Goal: Check status: Check status

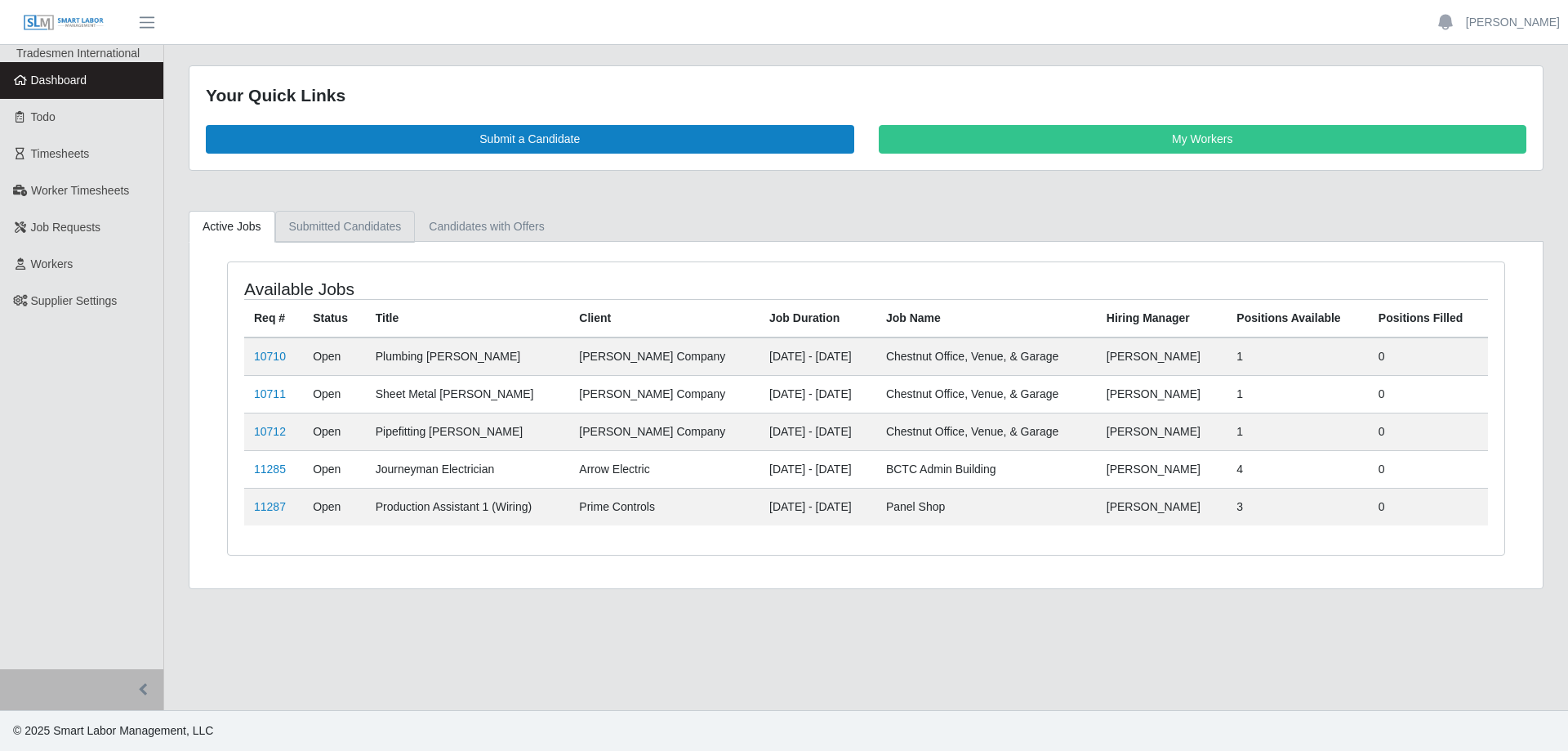
click at [342, 227] on link "Submitted Candidates" at bounding box center [345, 226] width 140 height 32
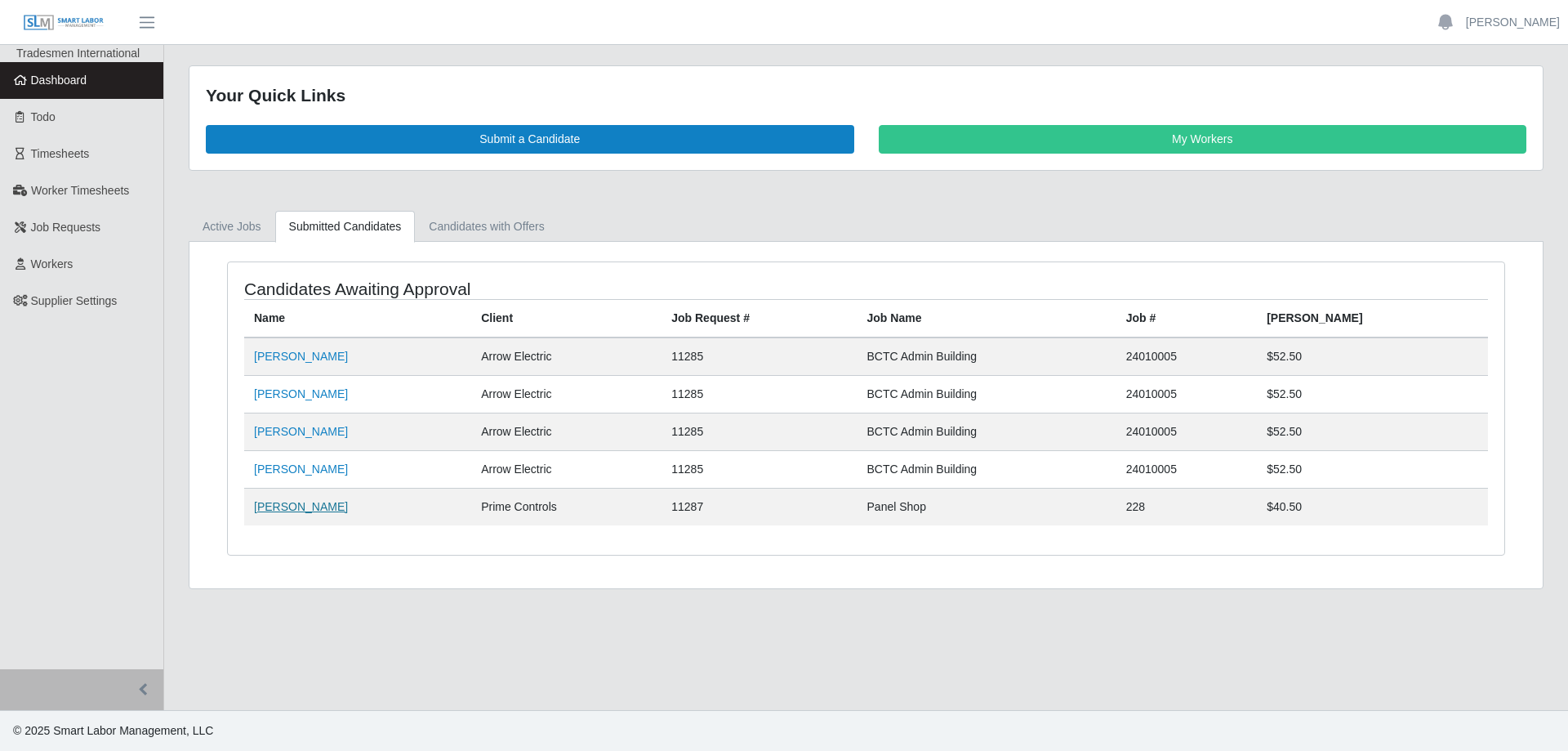
click at [328, 513] on link "[PERSON_NAME]" at bounding box center [301, 507] width 94 height 13
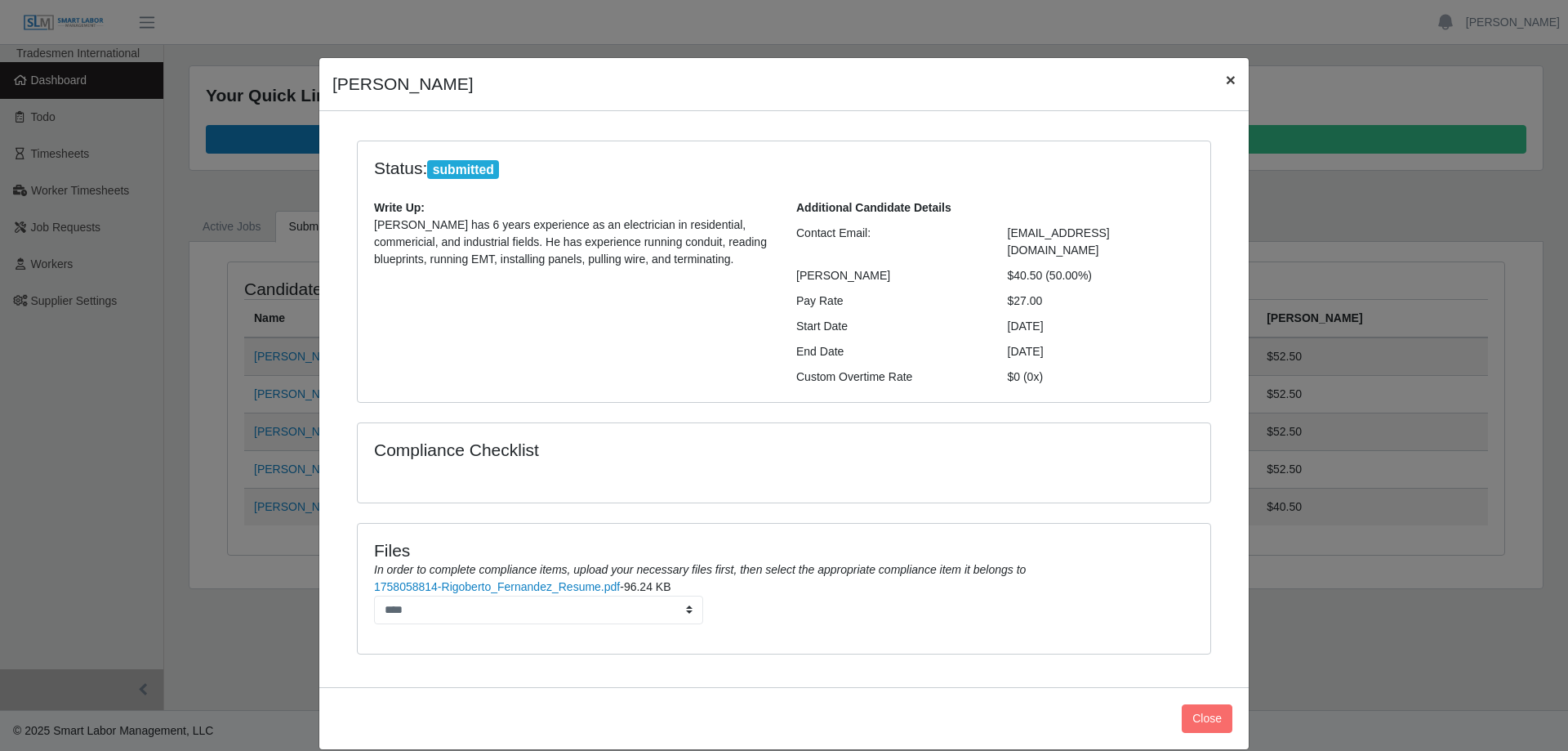
click at [1226, 84] on span "×" at bounding box center [1231, 79] width 10 height 19
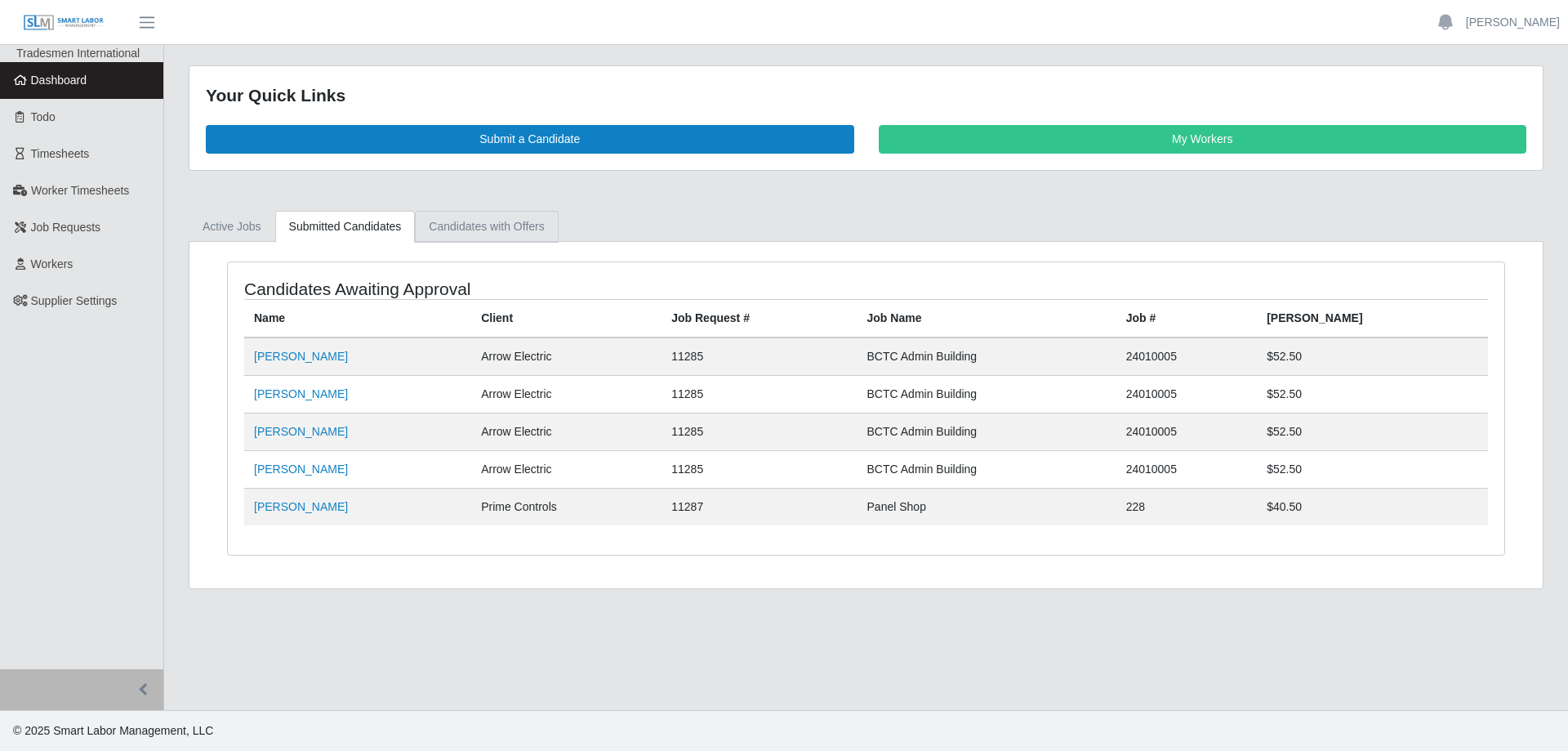
click at [520, 218] on link "Candidates with Offers" at bounding box center [486, 226] width 143 height 32
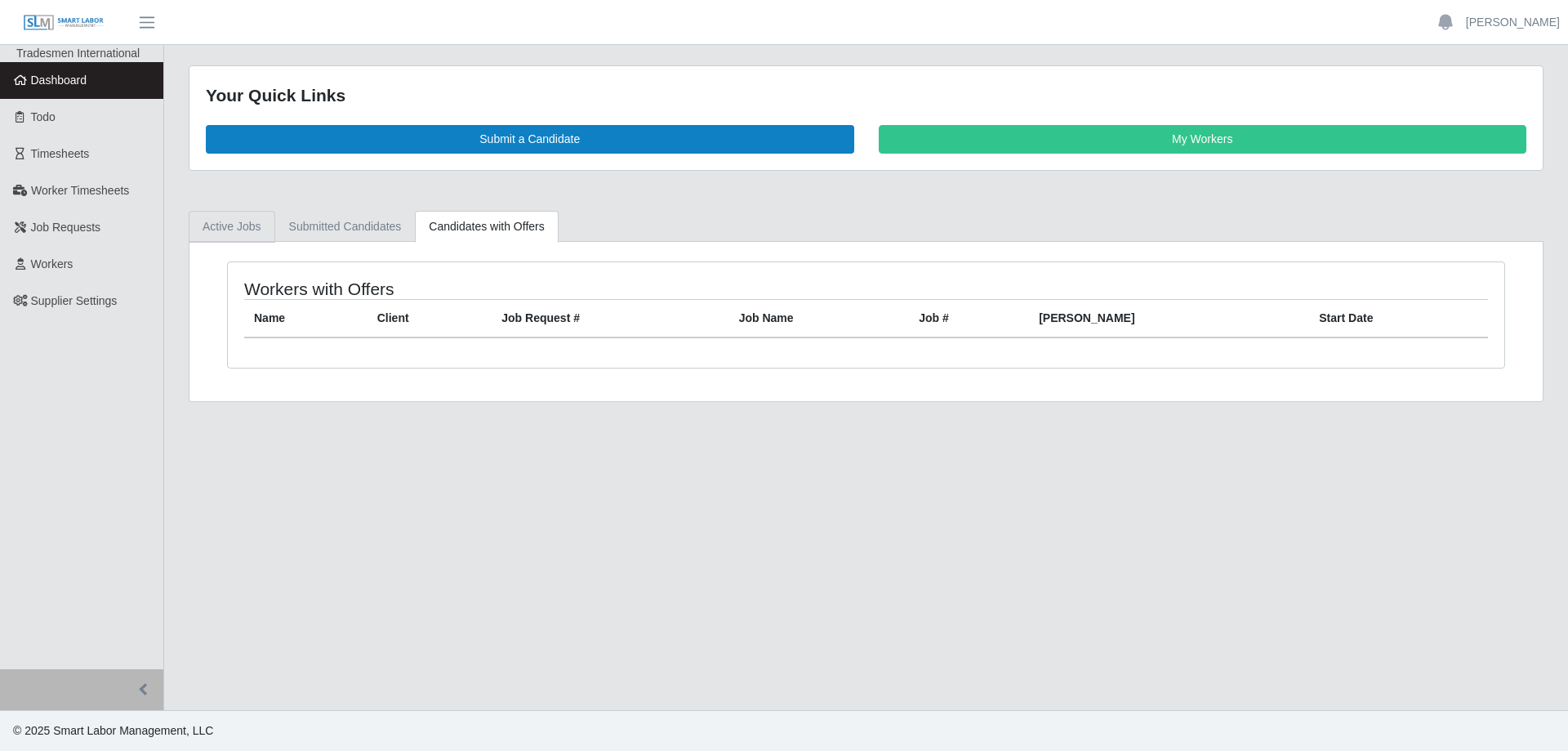
drag, startPoint x: 241, startPoint y: 232, endPoint x: 247, endPoint y: 221, distance: 12.5
click at [241, 230] on link "Active Jobs" at bounding box center [231, 226] width 87 height 32
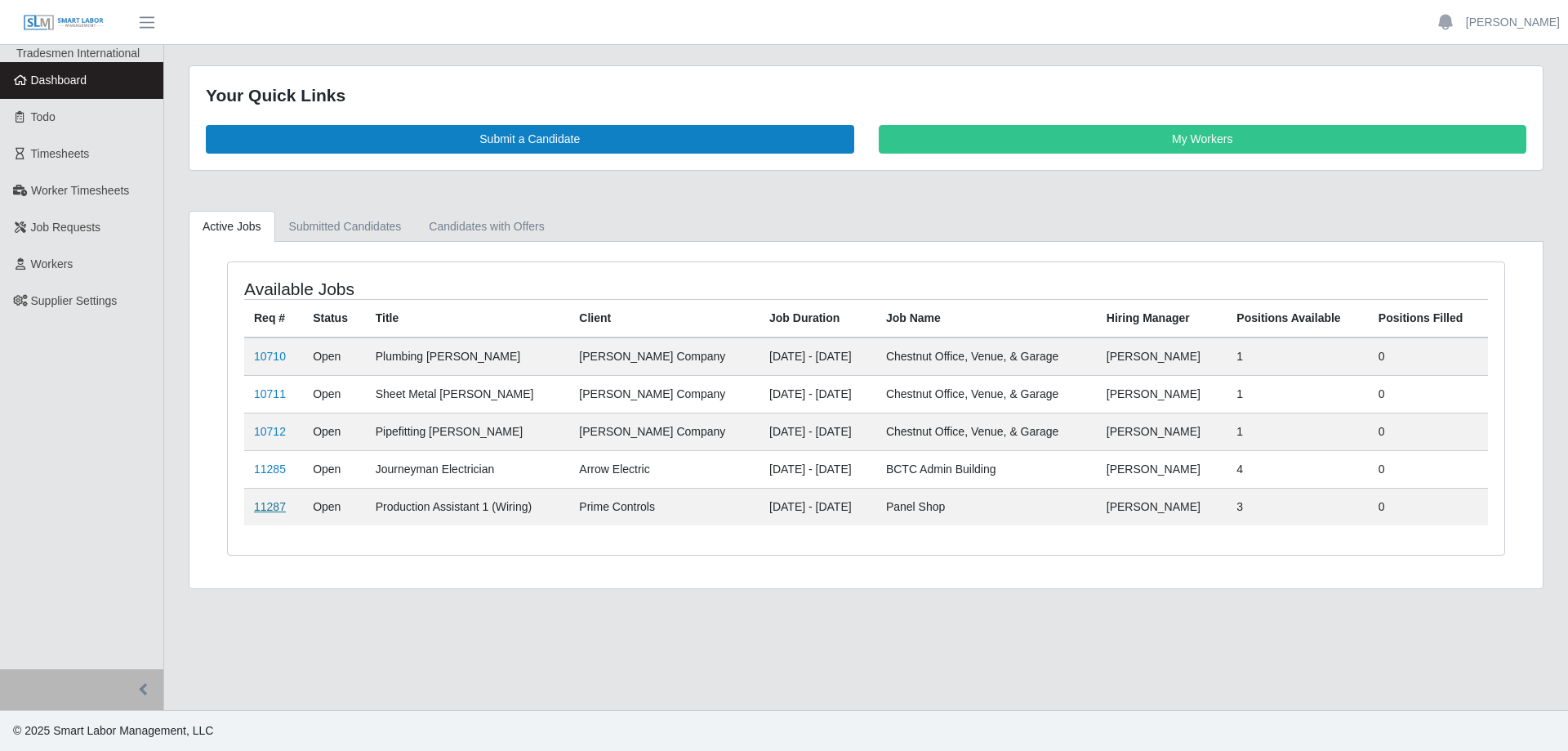
click at [264, 509] on link "11287" at bounding box center [270, 507] width 32 height 13
